Goal: Check status: Check status

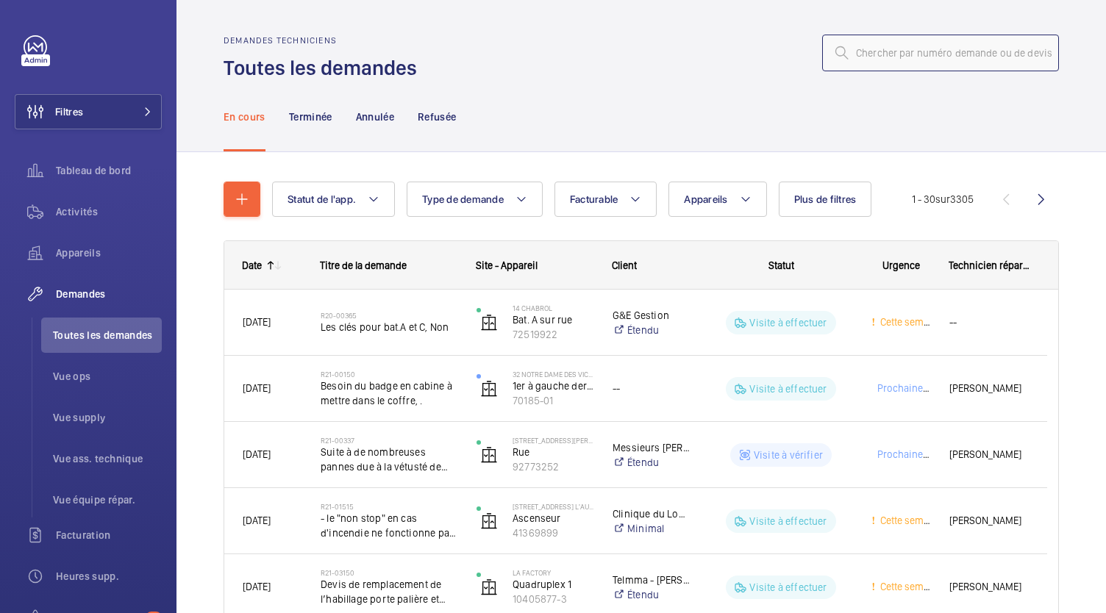
click at [871, 54] on input "text" at bounding box center [940, 53] width 237 height 37
type input "r"
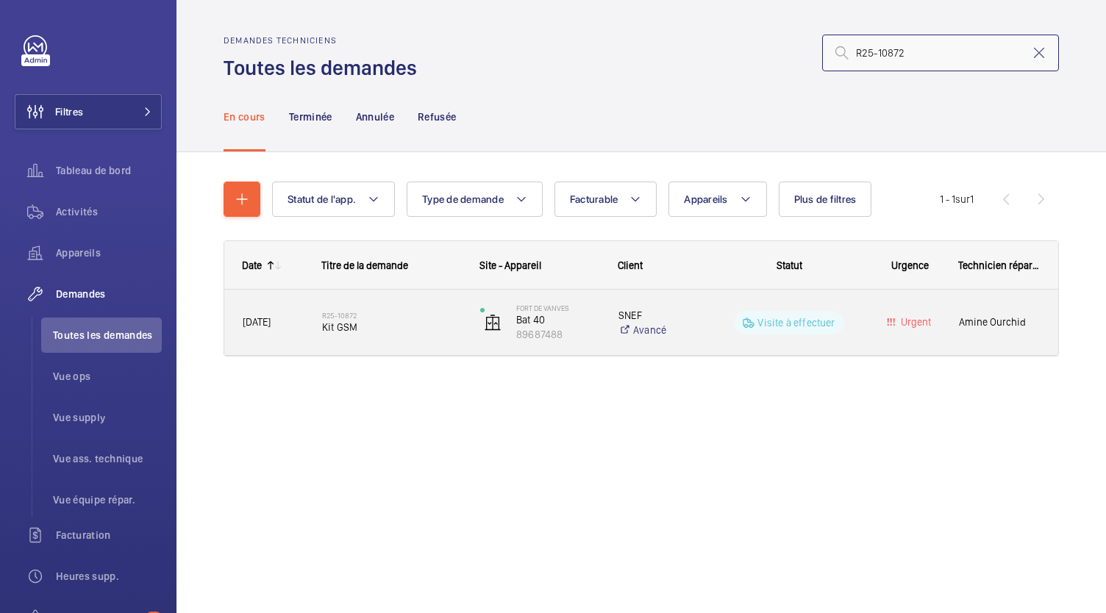
type input "R25-10872"
click at [353, 324] on span "Kit GSM" at bounding box center [391, 327] width 139 height 15
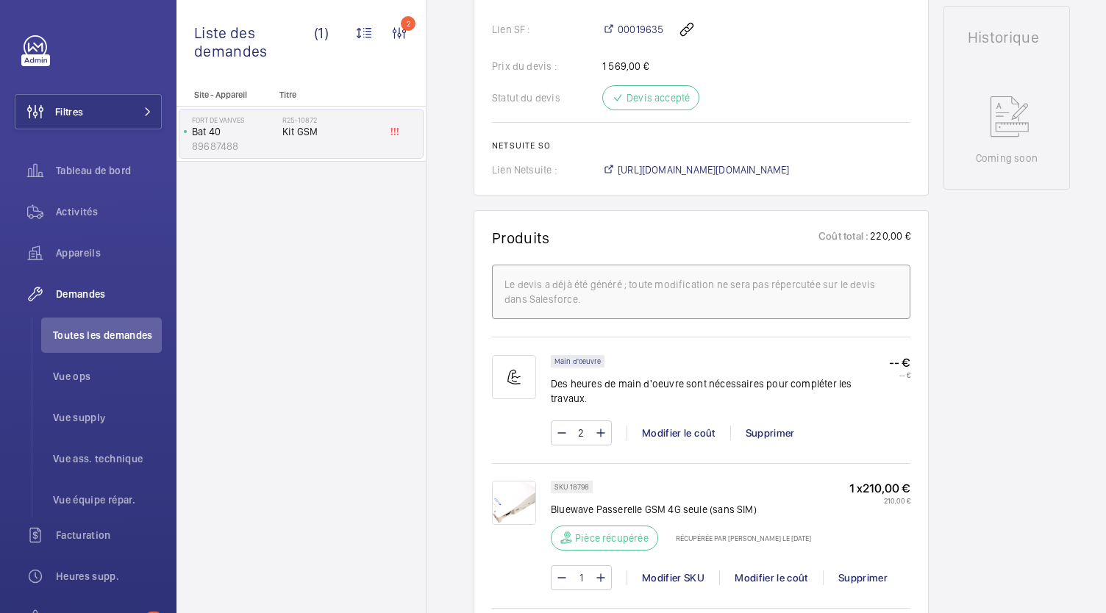
scroll to position [654, 0]
click at [675, 169] on span "https://6461500.app.netsuite.com/app/accounting/transactions/salesord.nl?id=290…" at bounding box center [704, 171] width 172 height 15
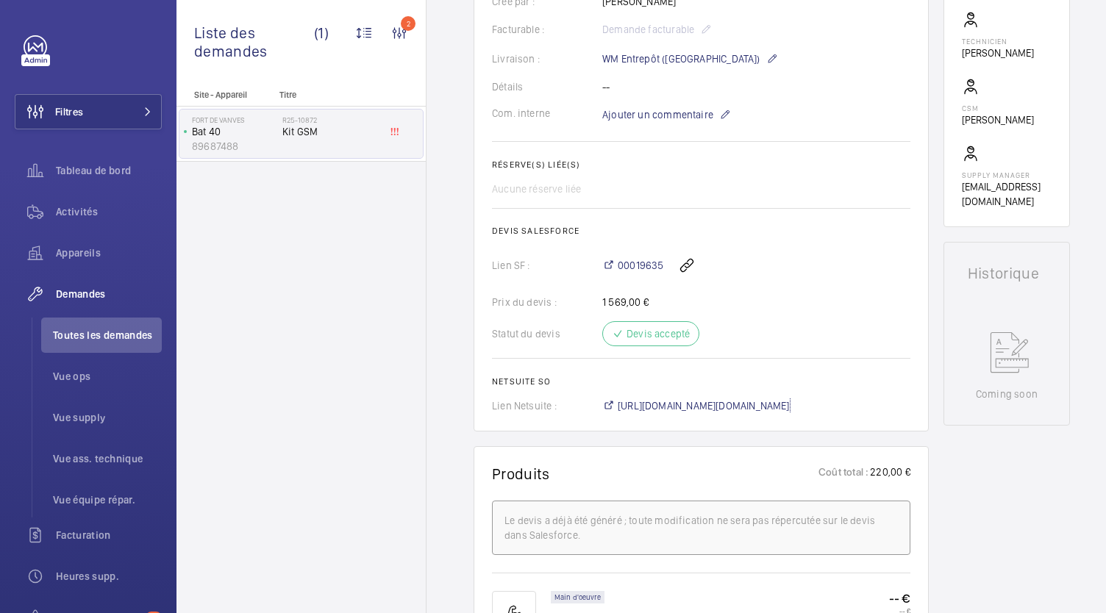
scroll to position [477, 0]
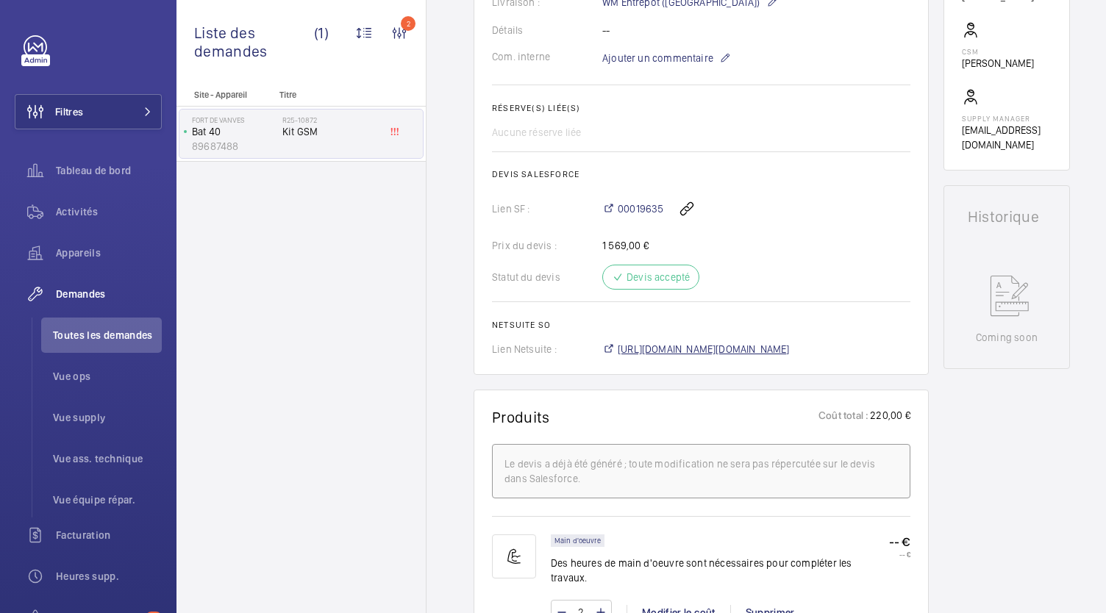
click at [654, 346] on span "https://6461500.app.netsuite.com/app/accounting/transactions/salesord.nl?id=290…" at bounding box center [704, 349] width 172 height 15
click at [659, 349] on span "https://6461500.app.netsuite.com/app/accounting/transactions/salesord.nl?id=290…" at bounding box center [704, 349] width 172 height 15
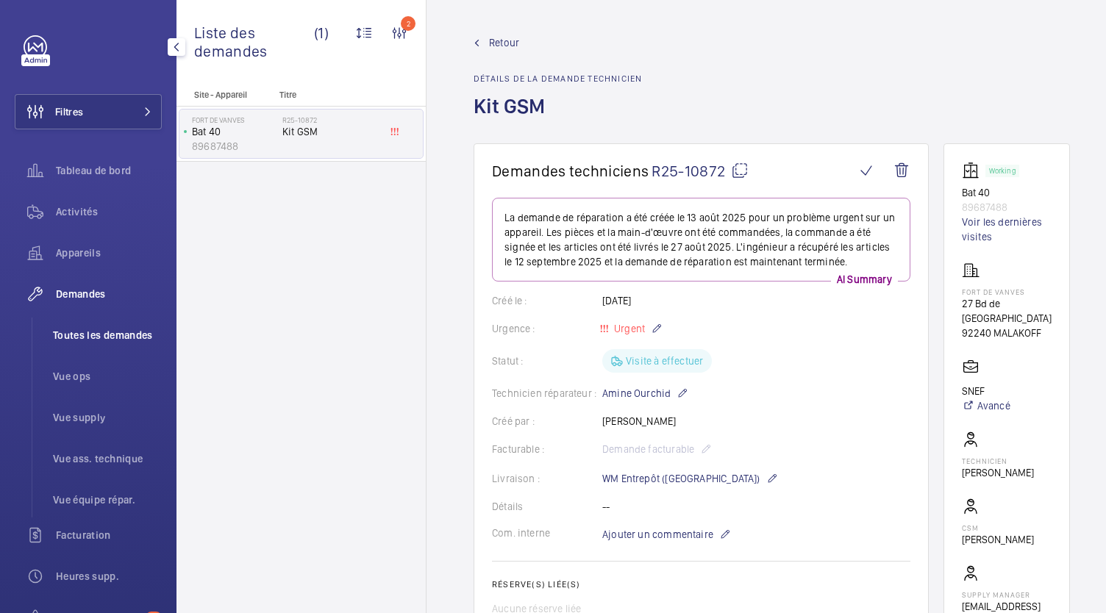
click at [124, 341] on span "Toutes les demandes" at bounding box center [107, 335] width 109 height 15
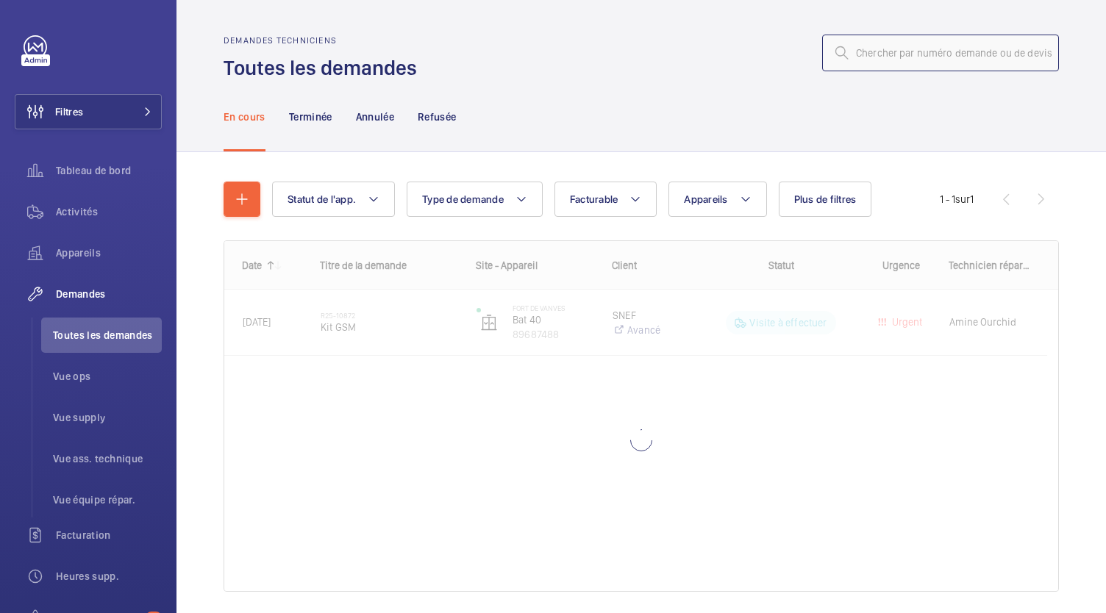
click at [896, 51] on input "text" at bounding box center [940, 53] width 237 height 37
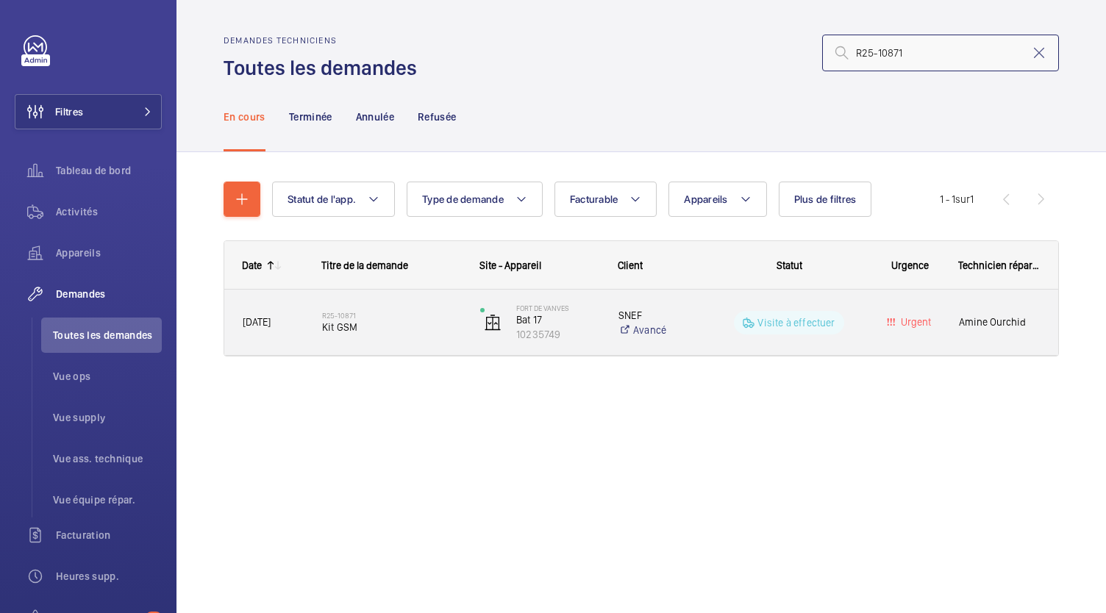
type input "R25-10871"
click at [362, 326] on span "Kit GSM" at bounding box center [391, 327] width 139 height 15
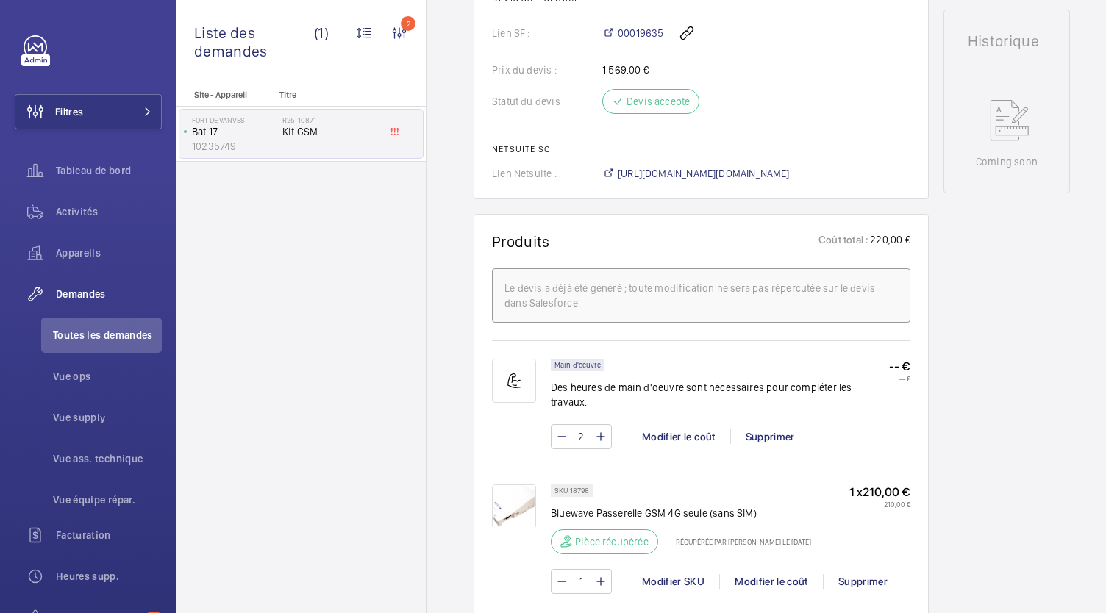
scroll to position [649, 0]
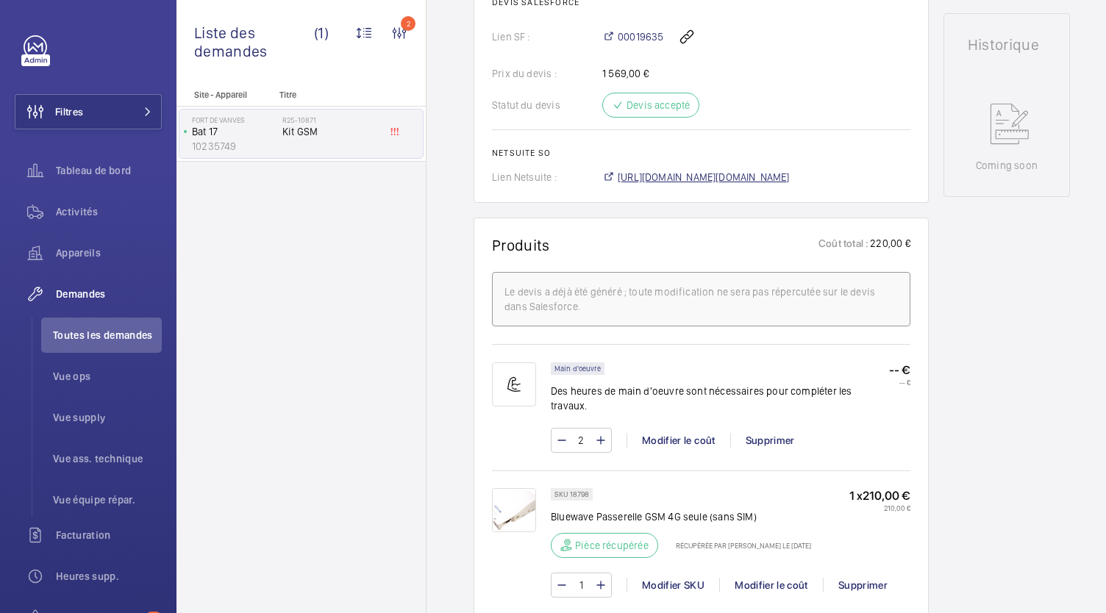
click at [664, 174] on span "https://6461500.app.netsuite.com/app/accounting/transactions/salesord.nl?id=290…" at bounding box center [704, 177] width 172 height 15
